Goal: Navigation & Orientation: Find specific page/section

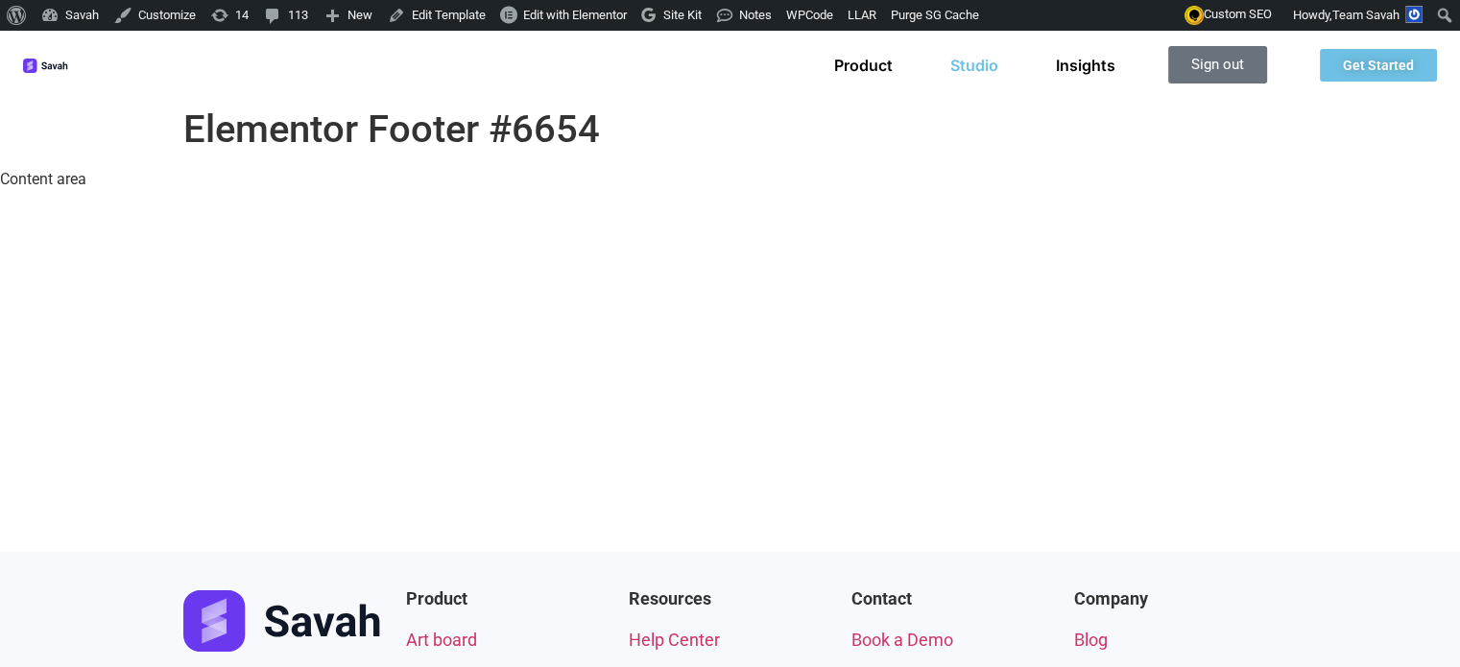
click at [980, 64] on link "Studio" at bounding box center [974, 65] width 48 height 19
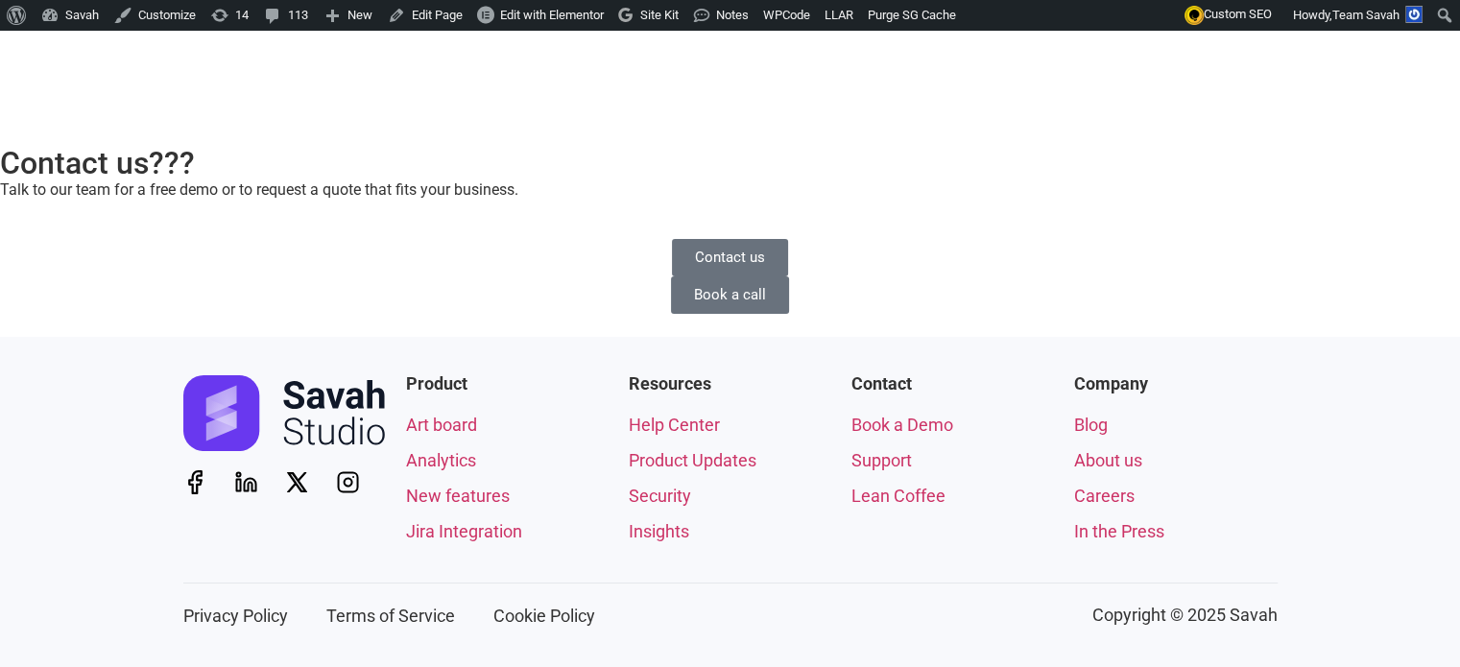
scroll to position [7277, 0]
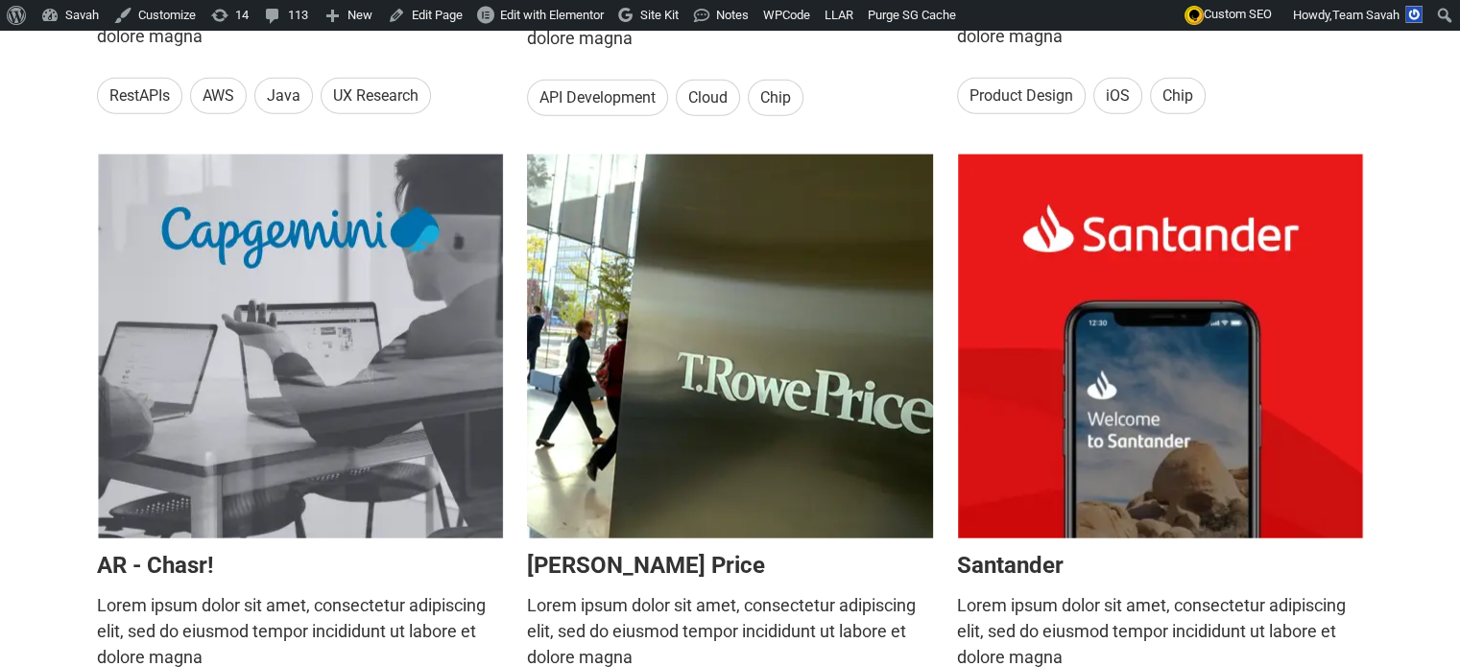
scroll to position [4205, 0]
